Goal: Task Accomplishment & Management: Complete application form

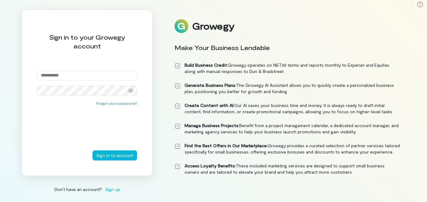
click at [113, 188] on span "Sign up" at bounding box center [112, 189] width 15 height 7
click at [71, 76] on input "email" at bounding box center [87, 75] width 100 height 10
type input "**********"
click at [120, 154] on button "Sign in to account" at bounding box center [114, 155] width 45 height 10
